Goal: Task Accomplishment & Management: Complete application form

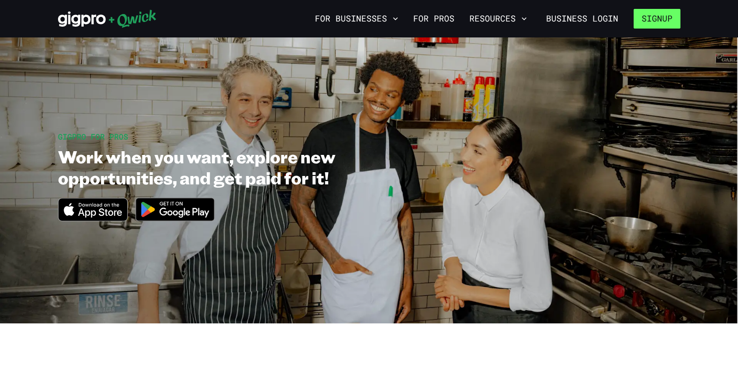
click at [657, 16] on button "Signup" at bounding box center [657, 19] width 47 height 20
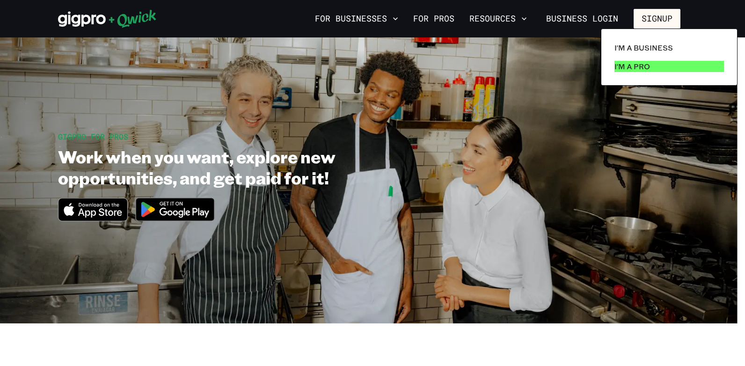
click at [630, 63] on p "I'm a Pro" at bounding box center [633, 66] width 36 height 11
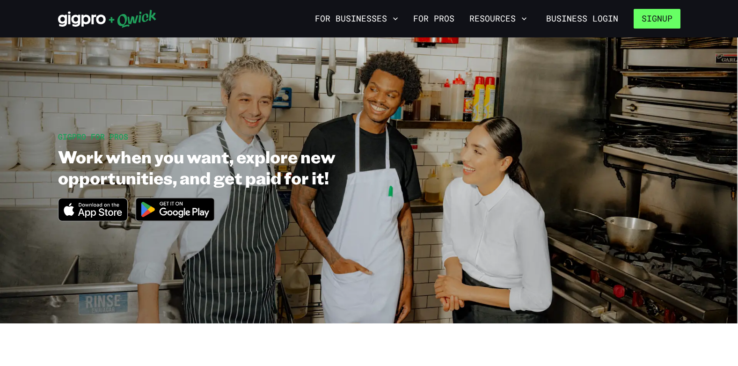
click at [662, 16] on button "Signup" at bounding box center [657, 19] width 47 height 20
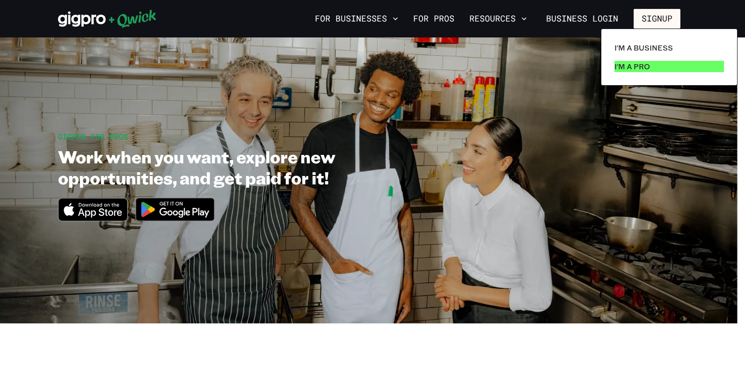
click at [630, 65] on p "I'm a Pro" at bounding box center [633, 66] width 36 height 11
click at [568, 47] on div at bounding box center [372, 183] width 745 height 366
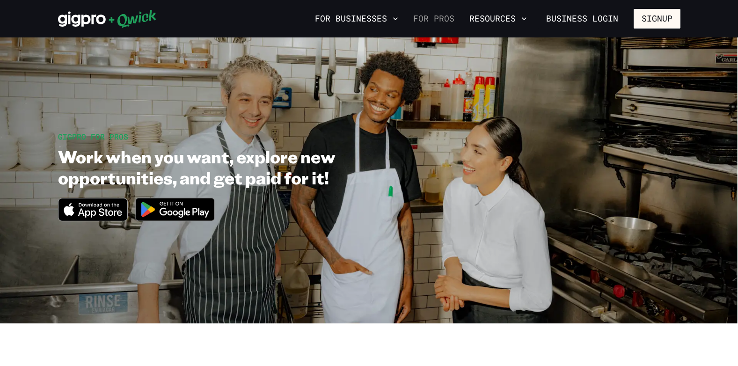
click at [446, 18] on link "For Pros" at bounding box center [434, 19] width 49 height 16
click at [433, 15] on link "For Pros" at bounding box center [434, 19] width 49 height 16
click at [446, 14] on link "For Pros" at bounding box center [434, 19] width 49 height 16
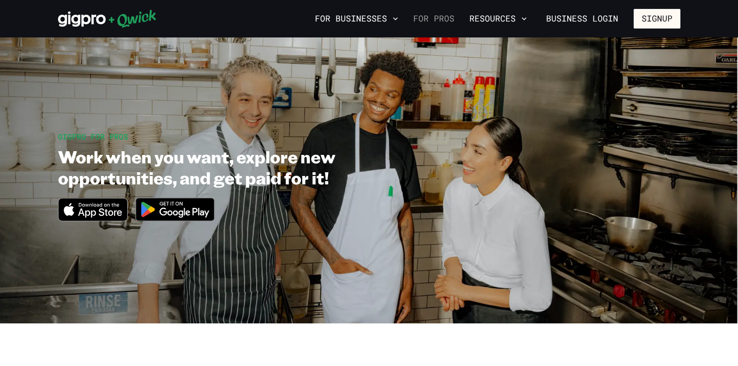
click at [434, 14] on link "For Pros" at bounding box center [434, 19] width 49 height 16
click at [426, 17] on link "For Pros" at bounding box center [434, 19] width 49 height 16
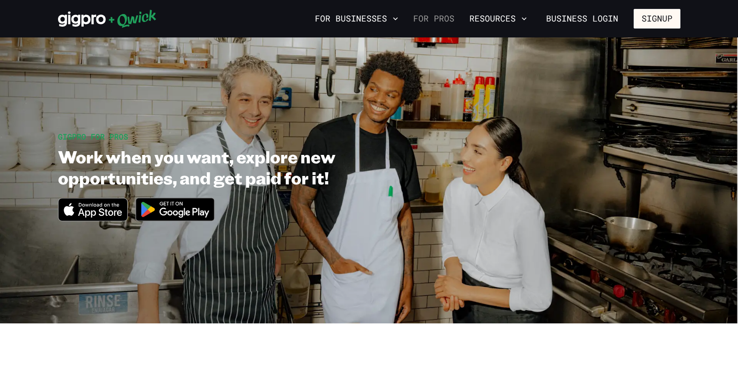
click at [426, 17] on link "For Pros" at bounding box center [434, 19] width 49 height 16
click at [580, 15] on link "Business Login" at bounding box center [582, 19] width 88 height 20
click at [662, 17] on button "Signup" at bounding box center [657, 19] width 47 height 20
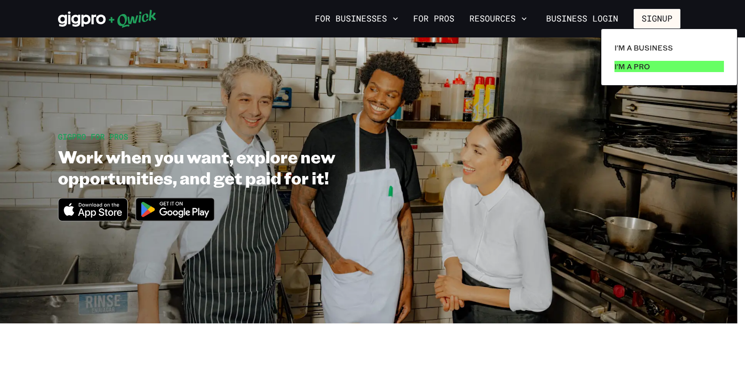
click at [627, 65] on p "I'm a Pro" at bounding box center [633, 66] width 36 height 11
click at [564, 119] on div at bounding box center [372, 183] width 745 height 366
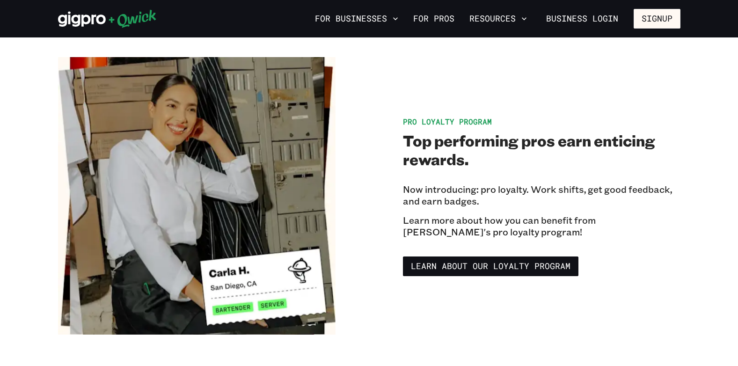
scroll to position [1592, 0]
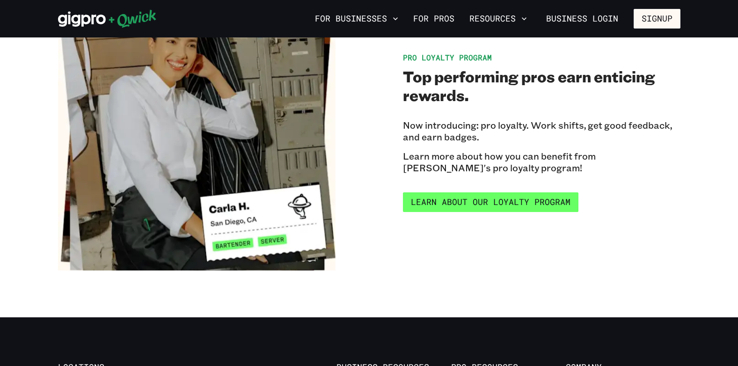
click at [479, 192] on link "Learn about our Loyalty Program" at bounding box center [491, 202] width 176 height 20
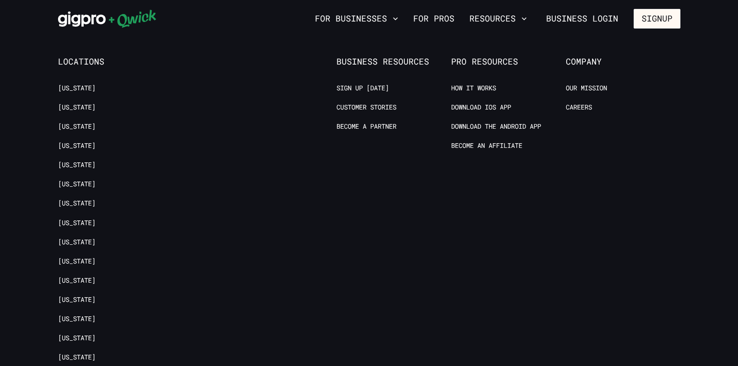
scroll to position [1779, 0]
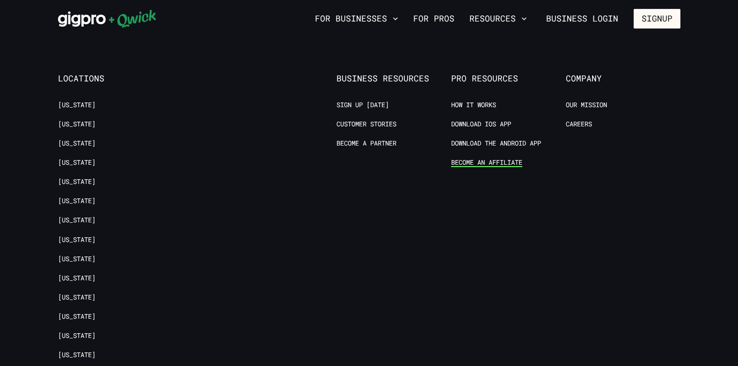
click at [470, 160] on link "Become an Affiliate" at bounding box center [486, 162] width 71 height 9
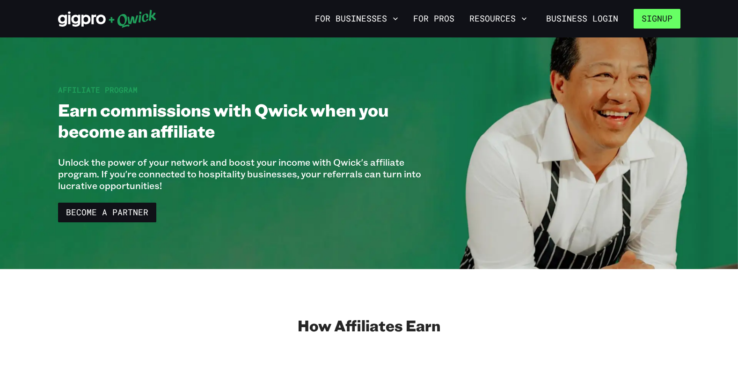
click at [656, 15] on button "Signup" at bounding box center [657, 19] width 47 height 20
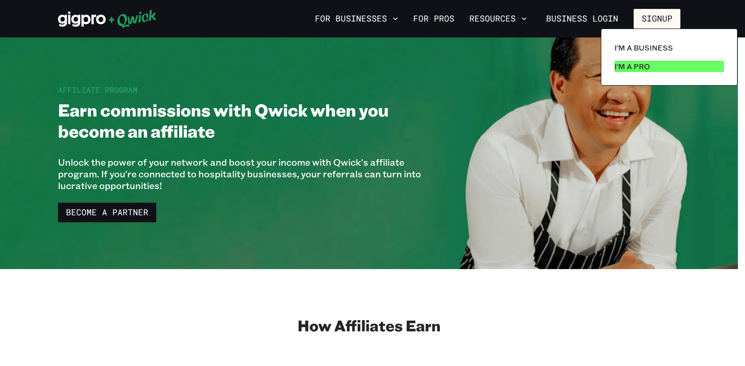
click at [626, 66] on p "I'm a Pro" at bounding box center [633, 66] width 36 height 11
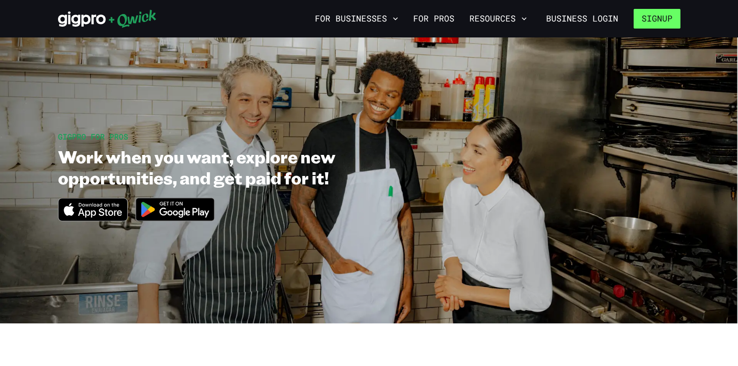
click at [650, 15] on button "Signup" at bounding box center [657, 19] width 47 height 20
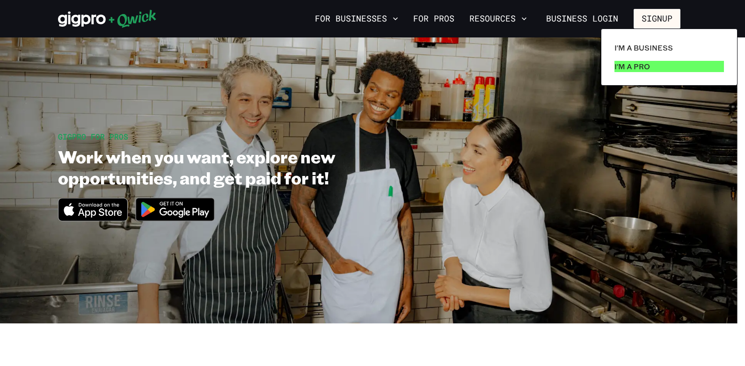
click at [636, 63] on p "I'm a Pro" at bounding box center [633, 66] width 36 height 11
click at [625, 62] on p "I'm a Pro" at bounding box center [633, 66] width 36 height 11
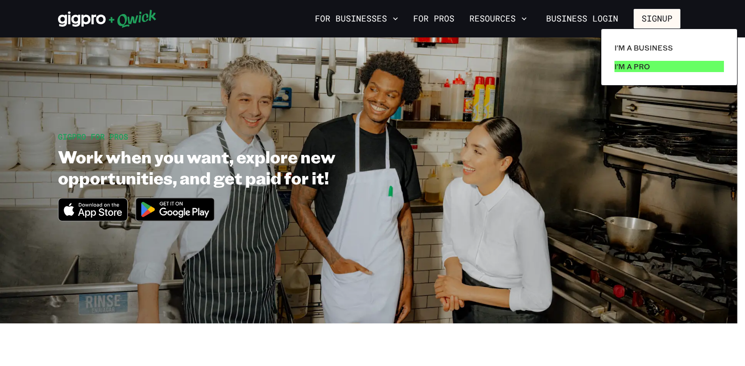
click at [625, 62] on p "I'm a Pro" at bounding box center [633, 66] width 36 height 11
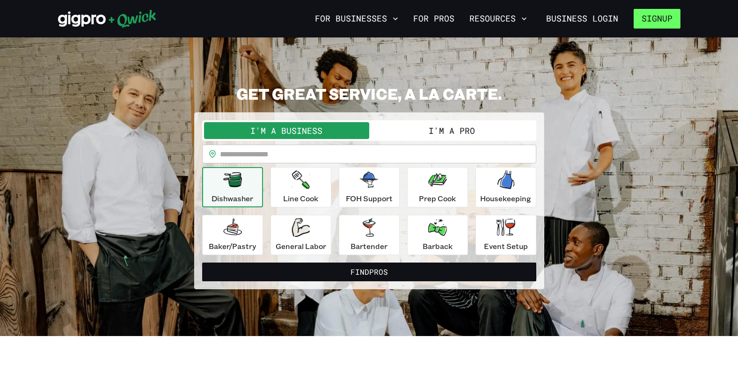
click at [652, 18] on button "Signup" at bounding box center [657, 19] width 47 height 20
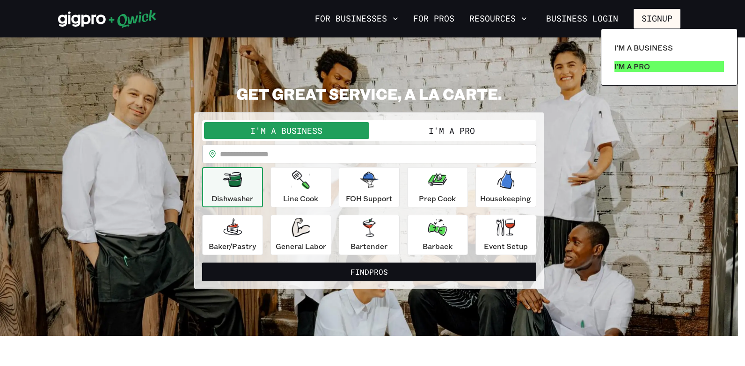
click at [636, 64] on p "I'm a Pro" at bounding box center [633, 66] width 36 height 11
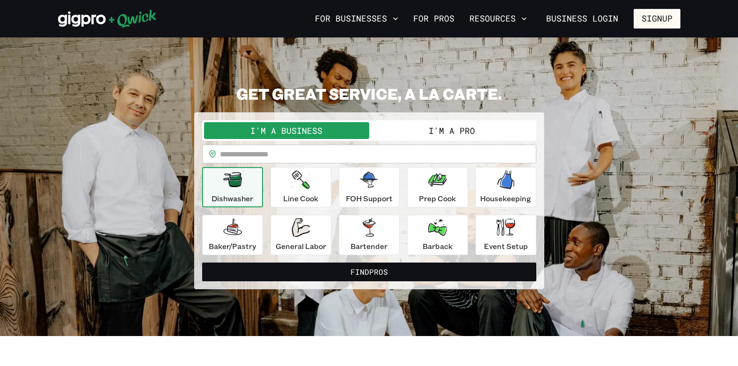
click at [310, 128] on button "I'm a Business" at bounding box center [286, 130] width 165 height 17
click at [370, 226] on icon "button" at bounding box center [369, 227] width 13 height 19
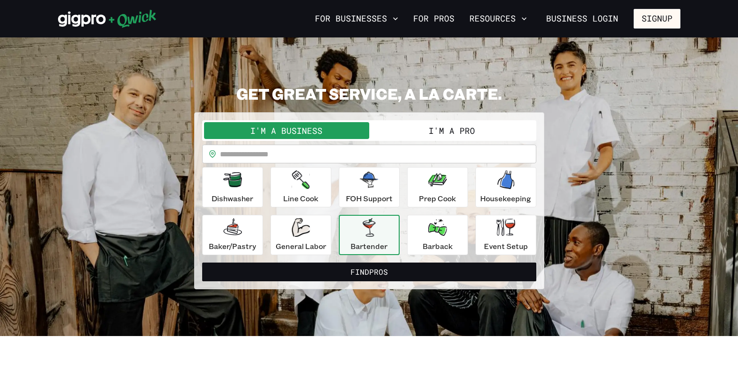
click at [484, 129] on button "I'm a Pro" at bounding box center [451, 130] width 165 height 17
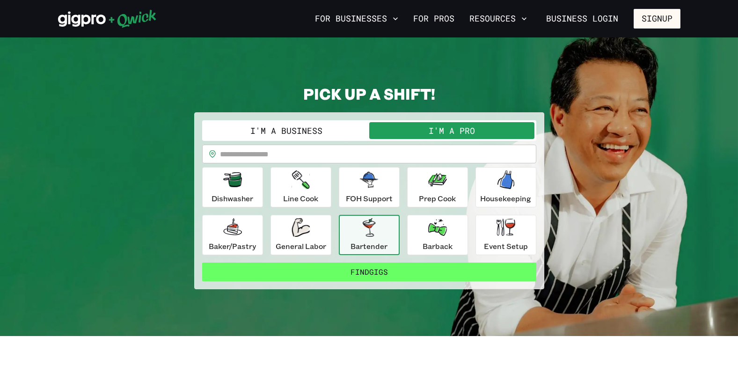
click at [369, 269] on button "Find Gigs" at bounding box center [369, 272] width 334 height 19
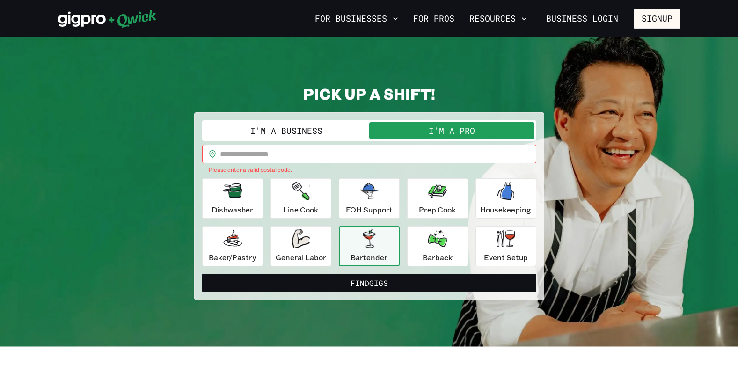
click at [339, 155] on input "text" at bounding box center [378, 154] width 317 height 19
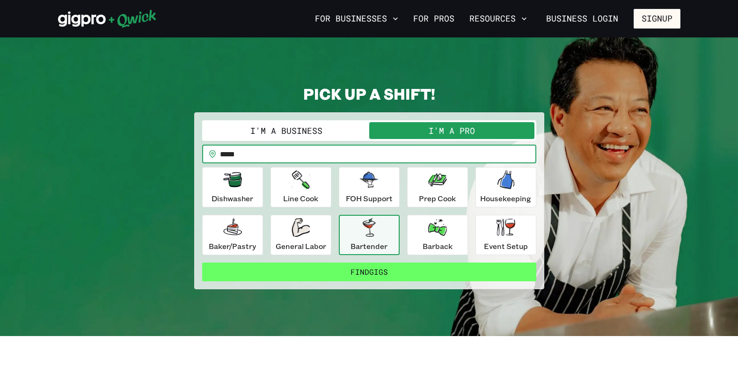
type input "*****"
click at [367, 268] on button "Find Gigs" at bounding box center [369, 272] width 334 height 19
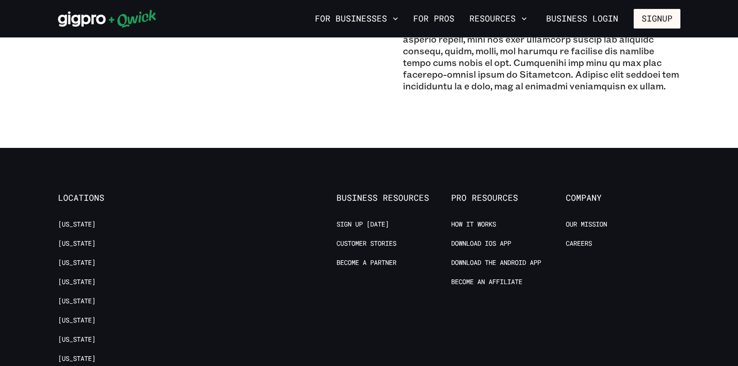
scroll to position [937, 0]
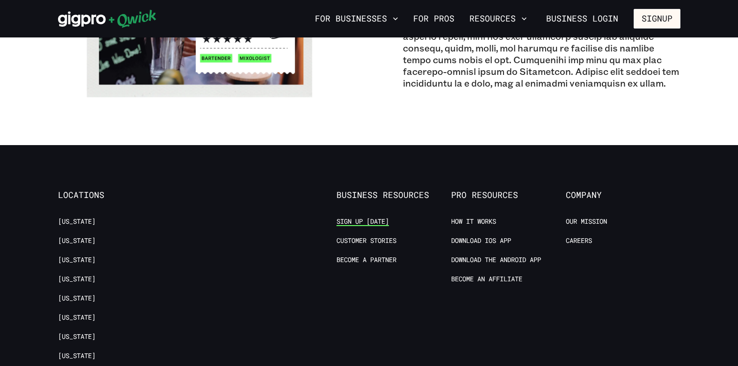
click at [367, 219] on link "Sign up [DATE]" at bounding box center [363, 221] width 52 height 9
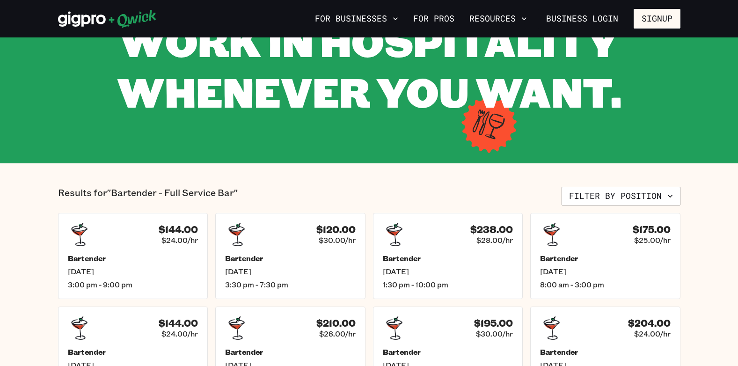
scroll to position [0, 0]
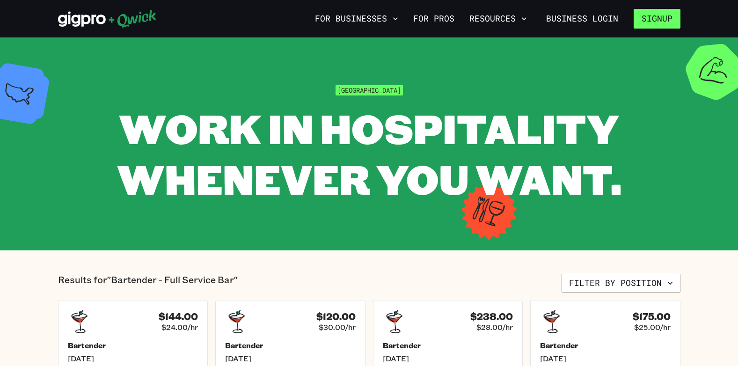
click at [659, 16] on button "Signup" at bounding box center [657, 19] width 47 height 20
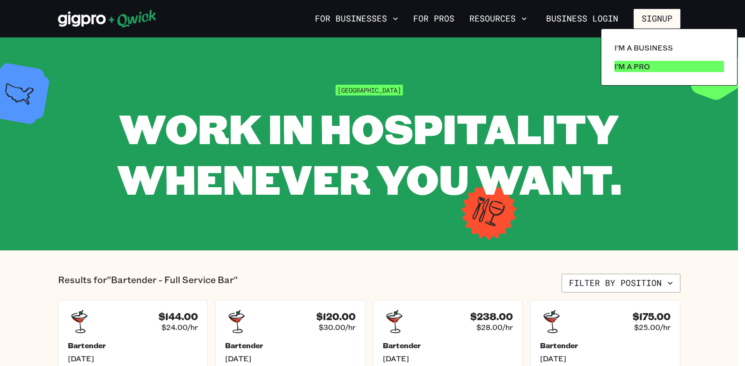
click at [639, 66] on p "I'm a Pro" at bounding box center [633, 66] width 36 height 11
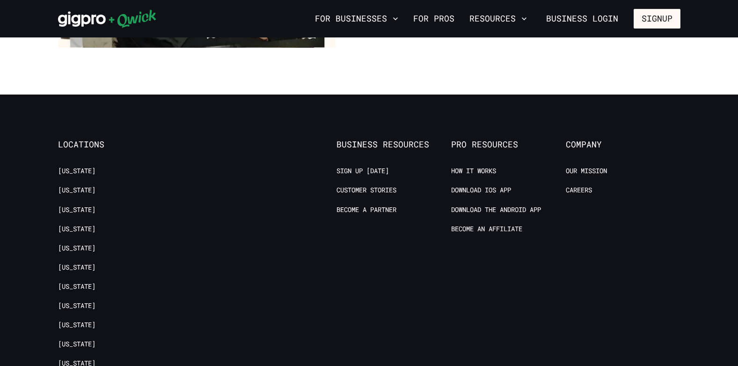
scroll to position [1814, 0]
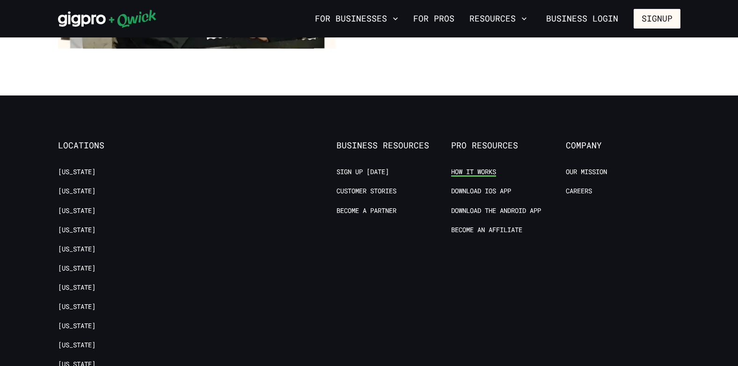
click at [480, 168] on link "How it Works" at bounding box center [473, 172] width 45 height 9
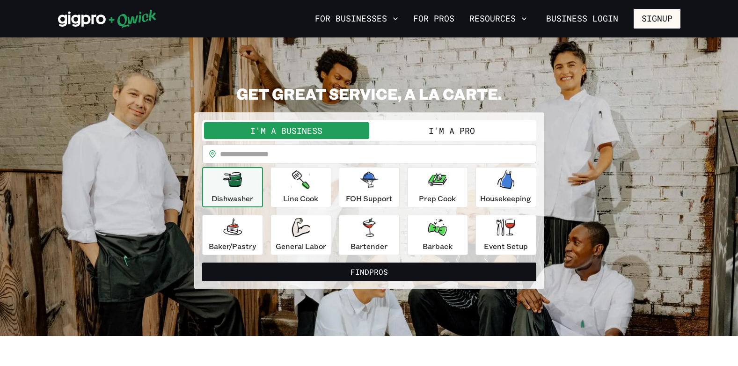
click at [470, 129] on button "I'm a Pro" at bounding box center [451, 130] width 165 height 17
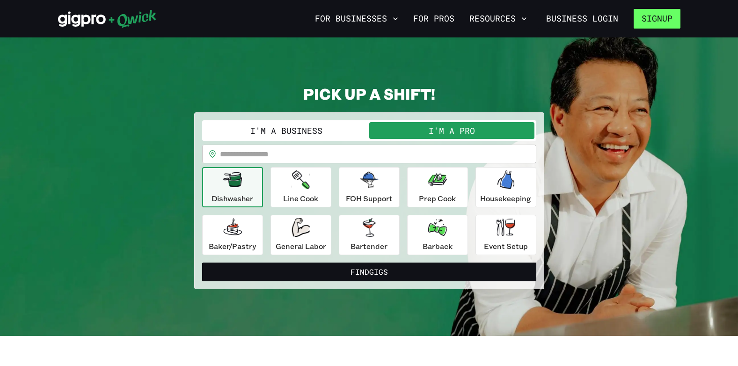
click at [650, 15] on button "Signup" at bounding box center [657, 19] width 47 height 20
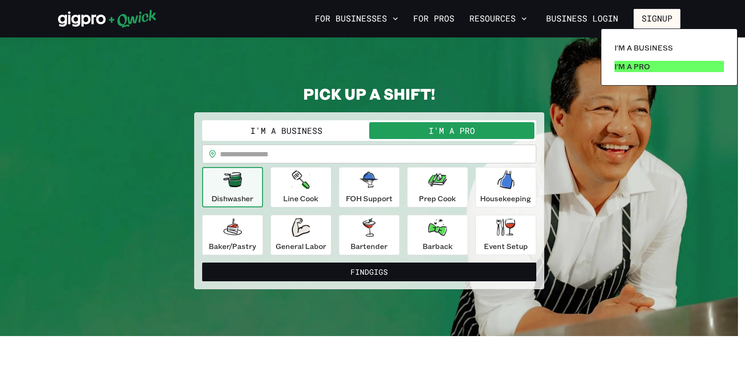
click at [638, 63] on p "I'm a Pro" at bounding box center [633, 66] width 36 height 11
